Goal: Information Seeking & Learning: Learn about a topic

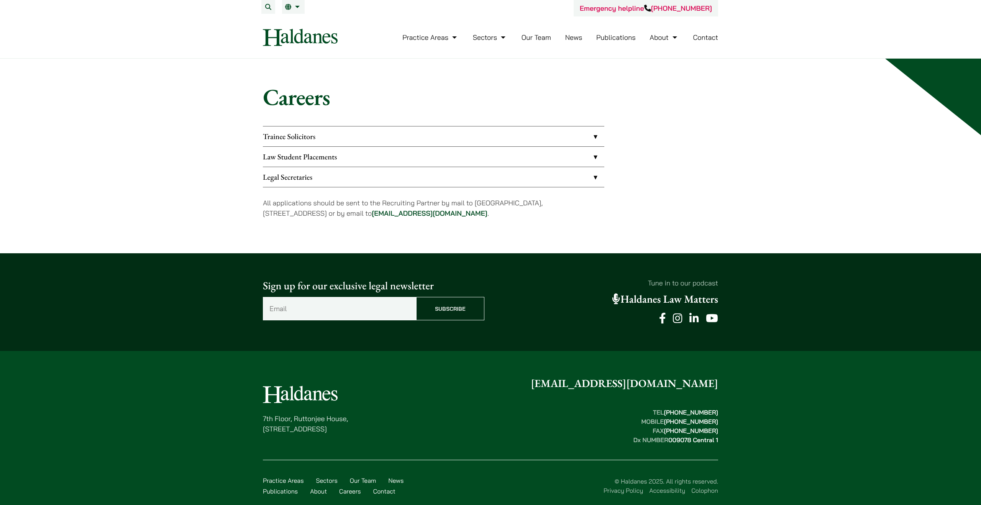
click at [523, 150] on link "Law Student Placements" at bounding box center [433, 157] width 341 height 20
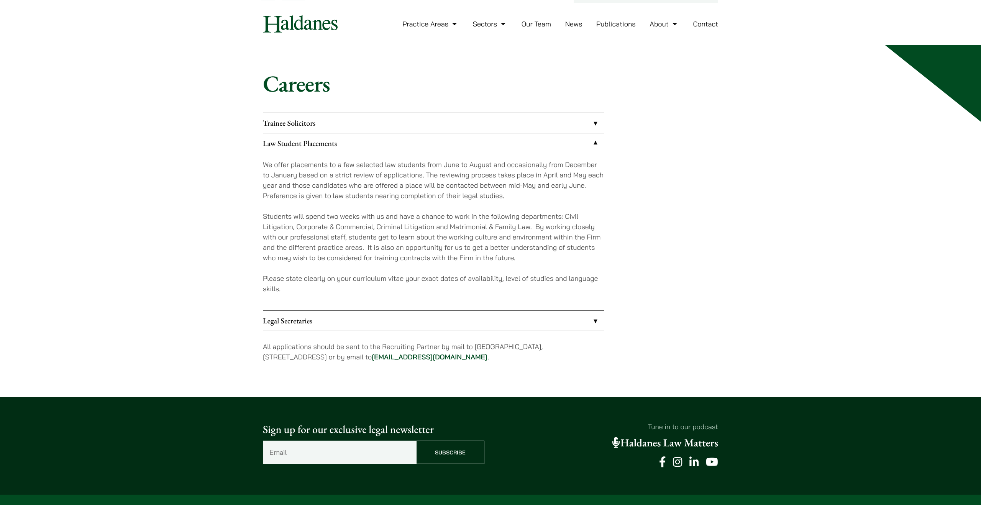
scroll to position [13, 0]
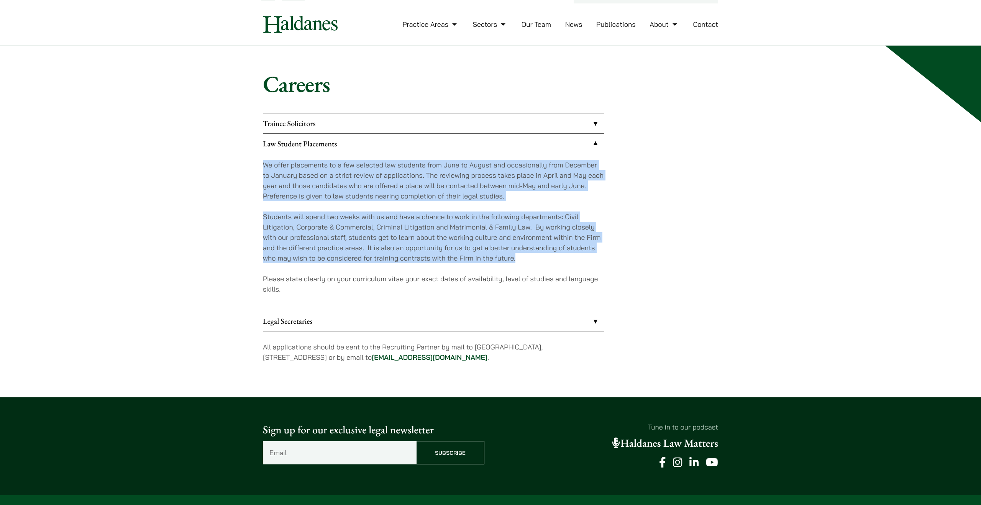
drag, startPoint x: 251, startPoint y: 165, endPoint x: 529, endPoint y: 261, distance: 294.3
click at [529, 261] on div "Careers Trainee Solicitors We look to recruit two to four top-quality trainee s…" at bounding box center [490, 221] width 483 height 303
click at [529, 261] on p "Students will spend two weeks with us and have a chance to work in the followin…" at bounding box center [433, 237] width 341 height 52
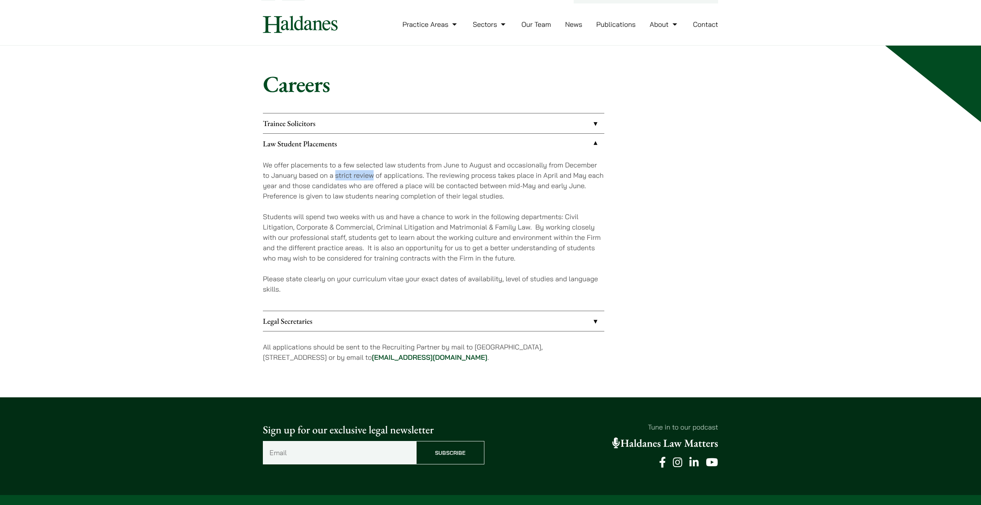
drag, startPoint x: 334, startPoint y: 177, endPoint x: 373, endPoint y: 177, distance: 38.3
click at [373, 177] on p "We offer placements to a few selected law students from June to August and occa…" at bounding box center [433, 180] width 341 height 41
click at [390, 180] on p "We offer placements to a few selected law students from June to August and occa…" at bounding box center [433, 180] width 341 height 41
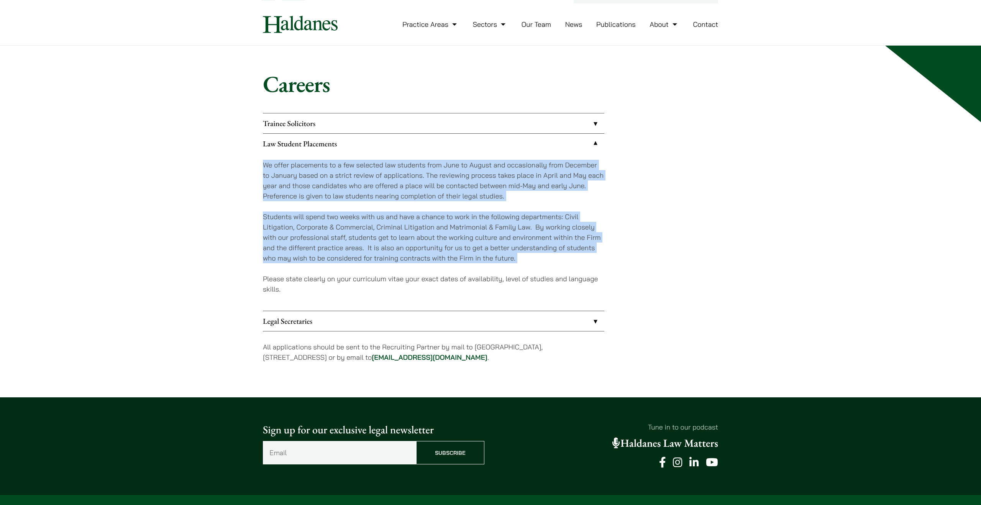
drag, startPoint x: 259, startPoint y: 167, endPoint x: 619, endPoint y: 267, distance: 372.8
click at [619, 267] on div "Careers Trainee Solicitors We look to recruit two to four top-quality trainee s…" at bounding box center [490, 221] width 483 height 303
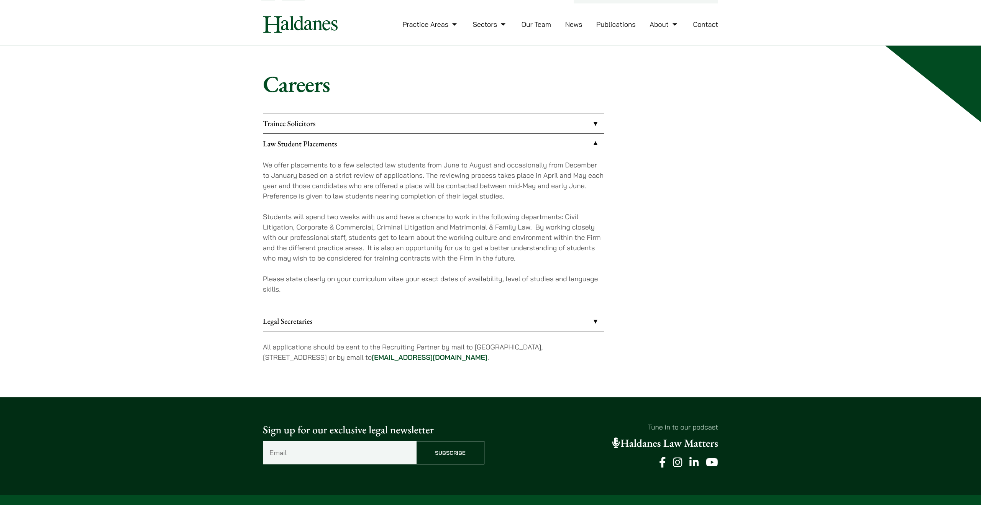
click at [619, 266] on div "Trainee Solicitors We look to recruit two to four top-quality trainee solicitor…" at bounding box center [490, 243] width 455 height 260
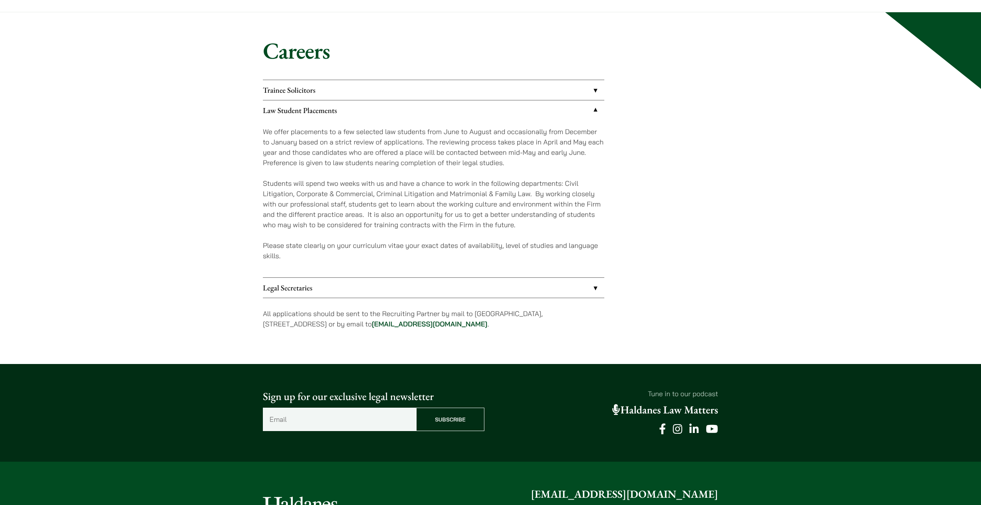
scroll to position [49, 0]
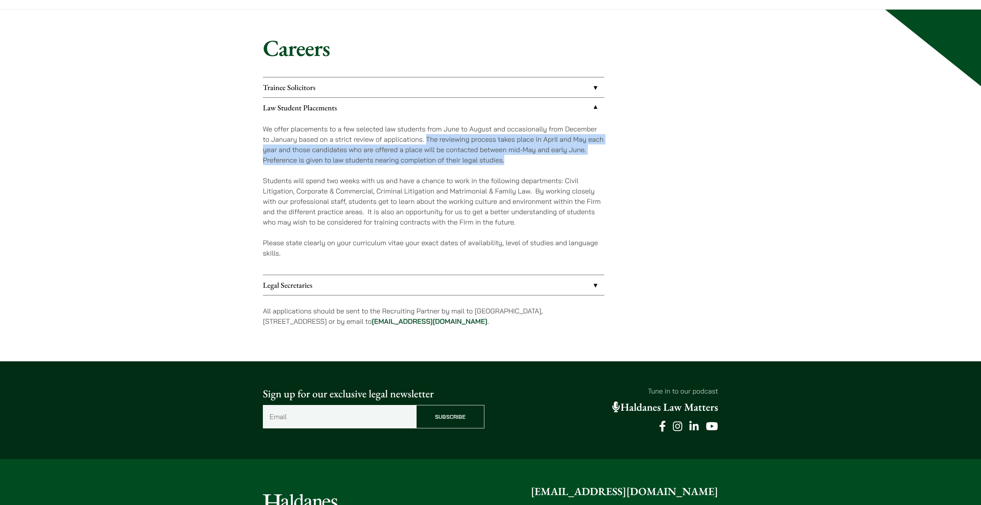
drag, startPoint x: 425, startPoint y: 142, endPoint x: 515, endPoint y: 162, distance: 92.2
click at [515, 162] on p "We offer placements to a few selected law students from June to August and occa…" at bounding box center [433, 144] width 341 height 41
drag, startPoint x: 515, startPoint y: 162, endPoint x: 425, endPoint y: 141, distance: 92.5
click at [425, 142] on p "We offer placements to a few selected law students from June to August and occa…" at bounding box center [433, 144] width 341 height 41
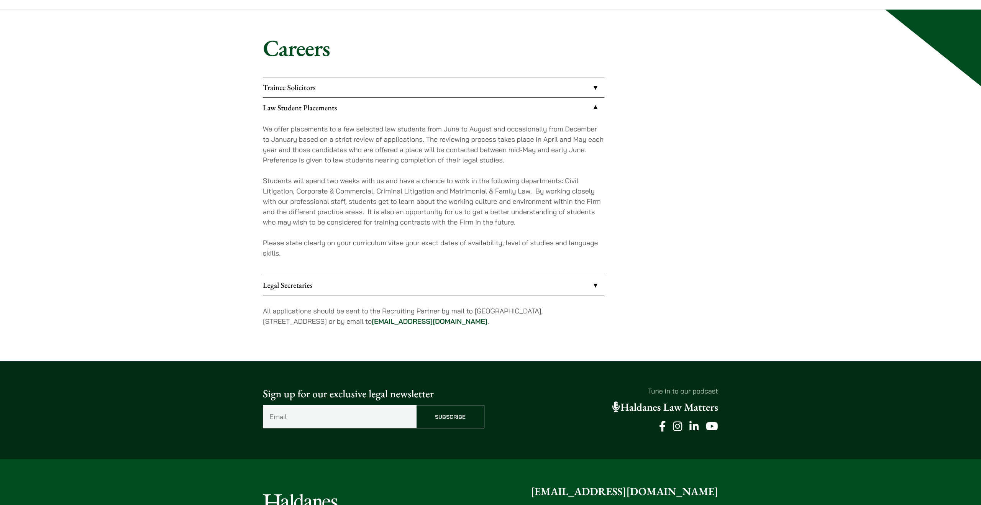
click at [425, 141] on p "We offer placements to a few selected law students from June to August and occa…" at bounding box center [433, 144] width 341 height 41
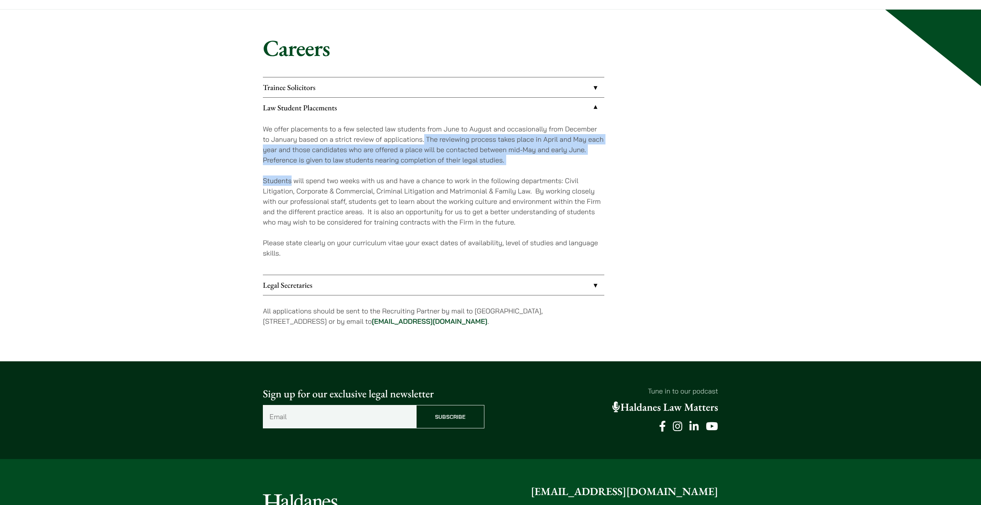
drag, startPoint x: 425, startPoint y: 141, endPoint x: 520, endPoint y: 169, distance: 98.9
click at [520, 169] on div "We offer placements to a few selected law students from June to August and occa…" at bounding box center [433, 196] width 341 height 157
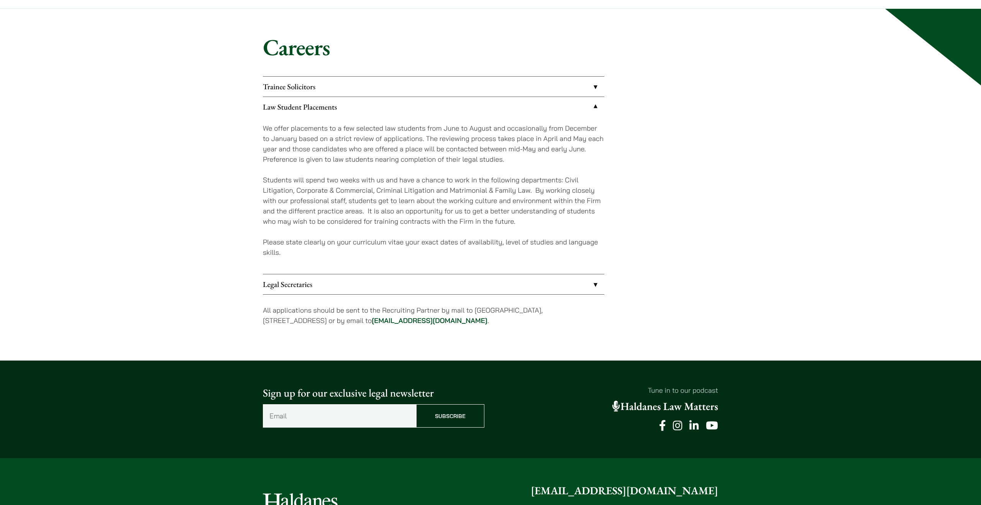
scroll to position [59, 0]
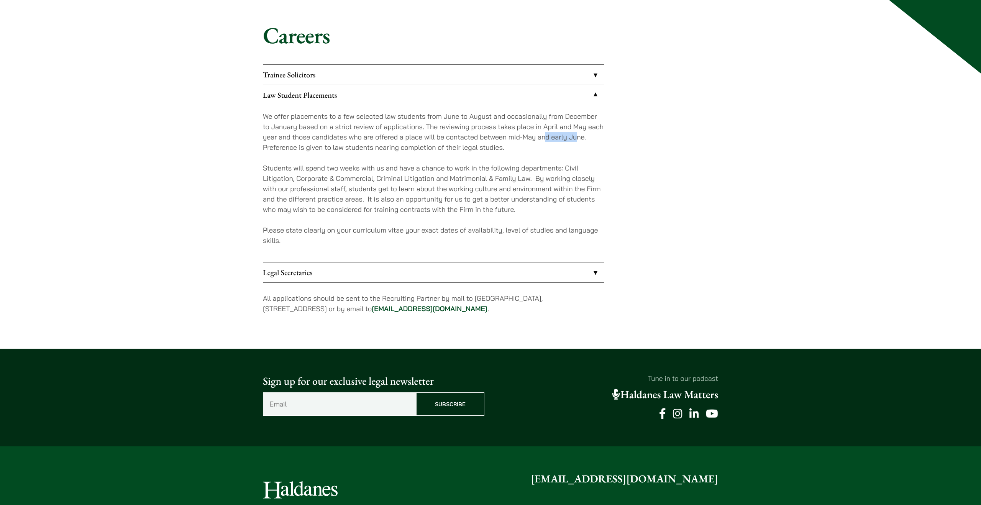
drag, startPoint x: 544, startPoint y: 133, endPoint x: 576, endPoint y: 132, distance: 32.6
click at [576, 132] on p "We offer placements to a few selected law students from June to August and occa…" at bounding box center [433, 131] width 341 height 41
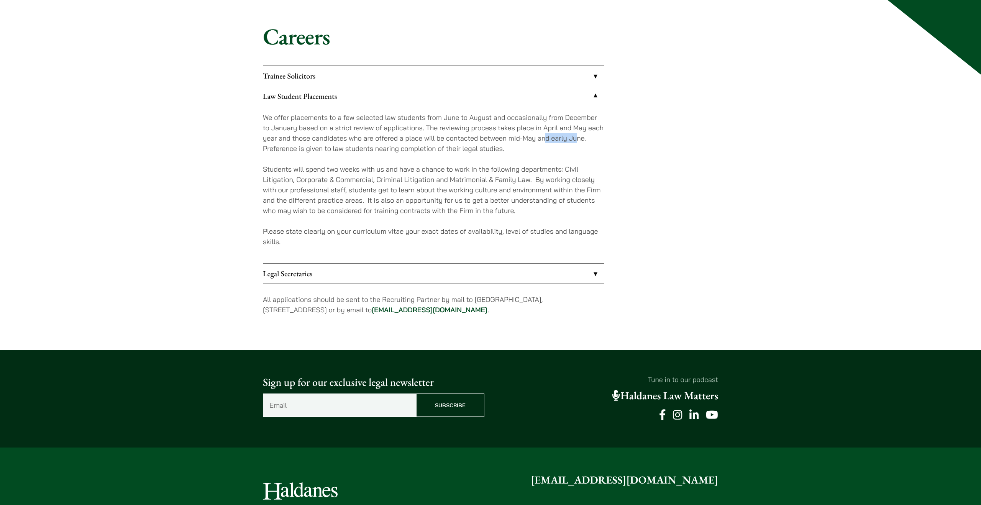
click at [577, 137] on p "We offer placements to a few selected law students from June to August and occa…" at bounding box center [433, 132] width 341 height 41
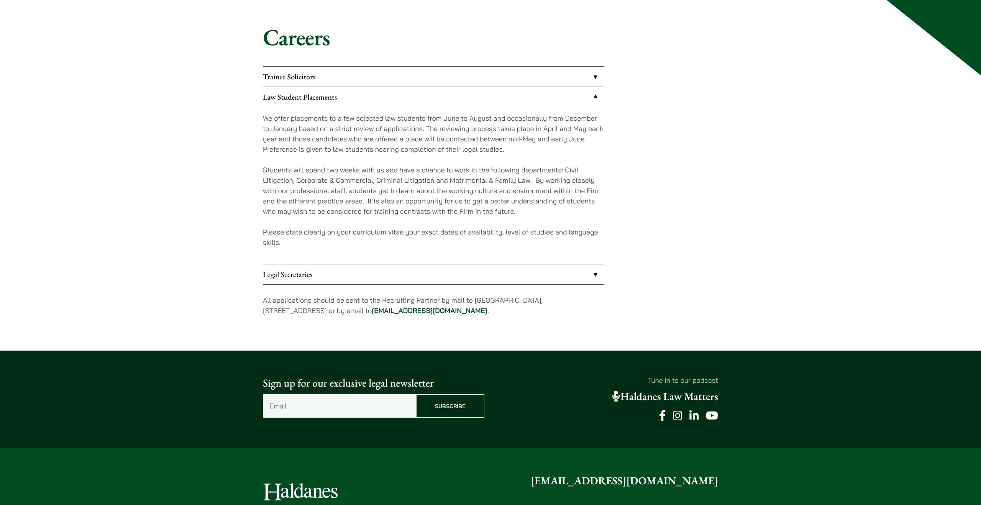
scroll to position [60, 0]
drag, startPoint x: 447, startPoint y: 141, endPoint x: 569, endPoint y: 145, distance: 122.6
click at [569, 144] on p "We offer placements to a few selected law students from June to August and occa…" at bounding box center [433, 133] width 341 height 41
click at [569, 145] on p "We offer placements to a few selected law students from June to August and occa…" at bounding box center [433, 133] width 341 height 41
drag, startPoint x: 508, startPoint y: 140, endPoint x: 591, endPoint y: 143, distance: 82.4
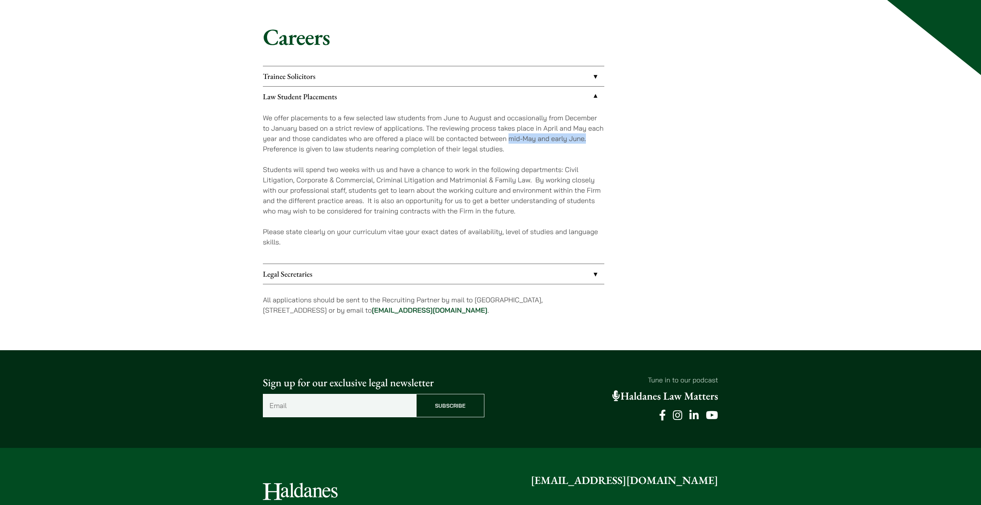
click at [591, 143] on p "We offer placements to a few selected law students from June to August and occa…" at bounding box center [433, 133] width 341 height 41
drag, startPoint x: 512, startPoint y: 149, endPoint x: 256, endPoint y: 151, distance: 255.9
click at [256, 151] on div "Careers Trainee Solicitors We look to recruit two to four top-quality trainee s…" at bounding box center [490, 174] width 483 height 303
click at [469, 170] on p "Students will spend two weeks with us and have a chance to work in the followin…" at bounding box center [433, 190] width 341 height 52
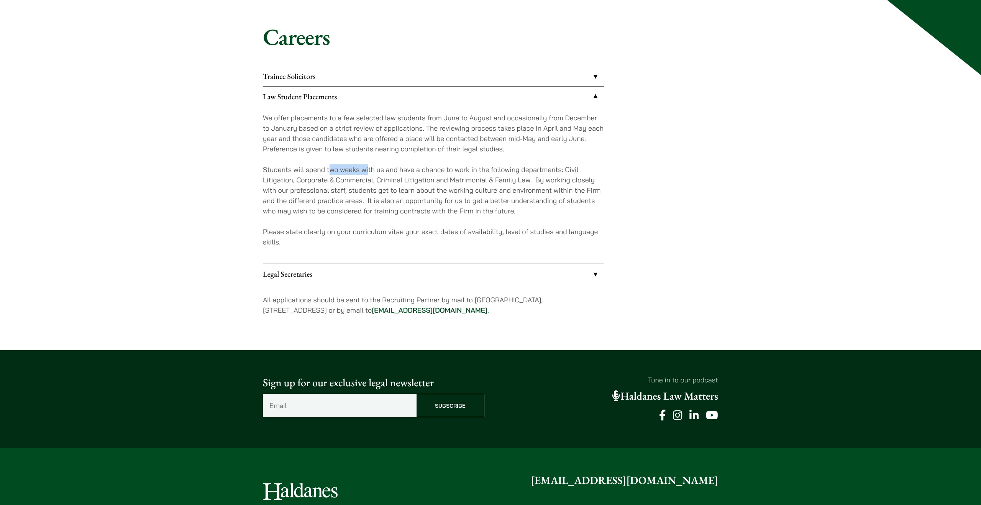
drag, startPoint x: 330, startPoint y: 172, endPoint x: 368, endPoint y: 172, distance: 37.6
click at [368, 172] on p "Students will spend two weeks with us and have a chance to work in the followin…" at bounding box center [433, 190] width 341 height 52
click at [387, 176] on p "Students will spend two weeks with us and have a chance to work in the followin…" at bounding box center [433, 190] width 341 height 52
